Goal: Entertainment & Leisure: Consume media (video, audio)

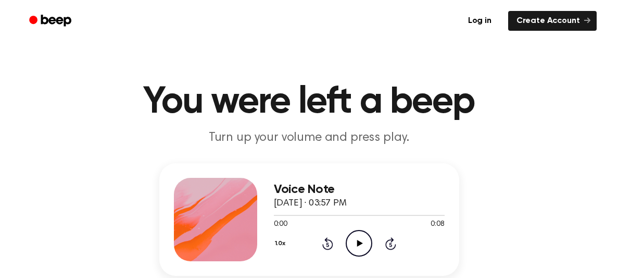
click at [362, 237] on icon "Play Audio" at bounding box center [359, 243] width 27 height 27
click at [306, 262] on div "Voice Note [DATE] · 03:57 PM 0:08 0:08 Your browser does not support the [objec…" at bounding box center [309, 219] width 300 height 112
click at [268, 237] on div "Voice Note [DATE] · 03:57 PM 0:08 0:08 Your browser does not support the [objec…" at bounding box center [309, 219] width 300 height 112
click at [396, 188] on h3 "Voice Note" at bounding box center [359, 189] width 171 height 14
click at [391, 242] on icon "Skip 5 seconds" at bounding box center [390, 243] width 11 height 14
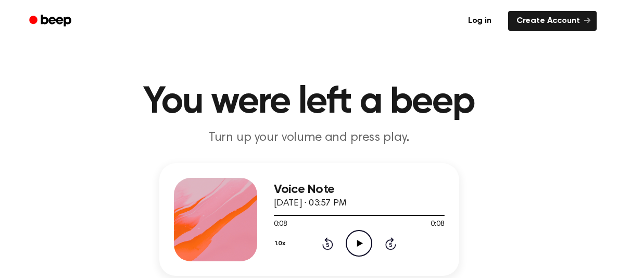
click at [391, 242] on icon "Skip 5 seconds" at bounding box center [390, 243] width 11 height 14
click at [323, 242] on icon "Rewind 5 seconds" at bounding box center [327, 243] width 11 height 14
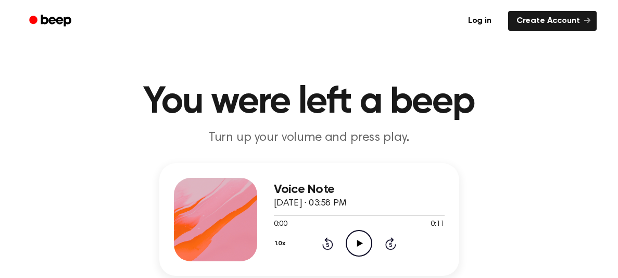
click at [349, 244] on icon "Play Audio" at bounding box center [359, 243] width 27 height 27
click at [349, 244] on icon "Pause Audio" at bounding box center [359, 243] width 27 height 27
